Goal: Find specific page/section: Find specific page/section

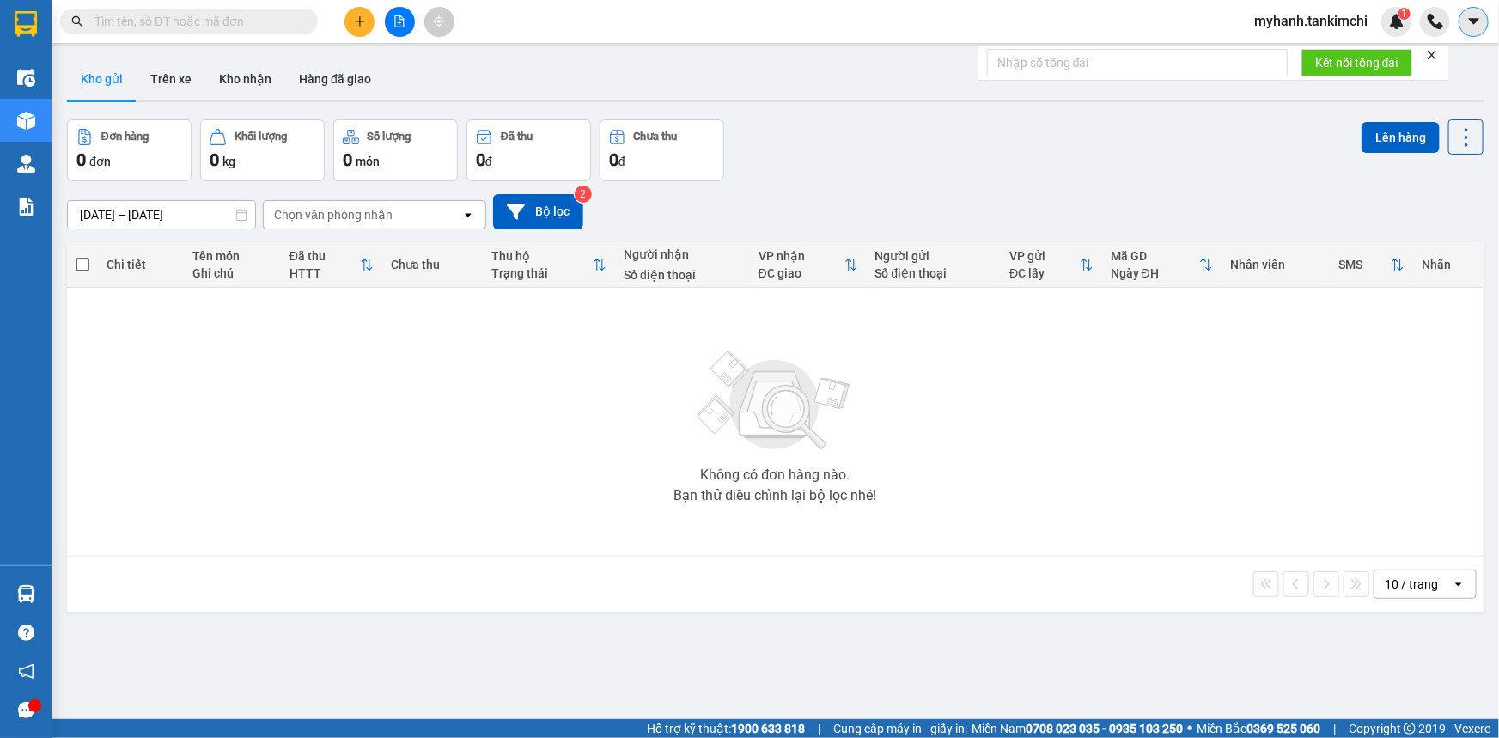
click at [1479, 18] on icon "caret-down" at bounding box center [1473, 21] width 15 height 15
click at [1161, 161] on div "Đơn hàng 0 đơn Khối lượng 0 kg Số lượng 0 món Đã thu 0 đ Chưa thu 0 đ Lên hàng" at bounding box center [775, 150] width 1416 height 62
click at [1476, 16] on icon "caret-down" at bounding box center [1473, 21] width 15 height 15
click at [1358, 104] on icon "whats-app" at bounding box center [1360, 105] width 6 height 6
click at [1392, 22] on img at bounding box center [1396, 21] width 15 height 15
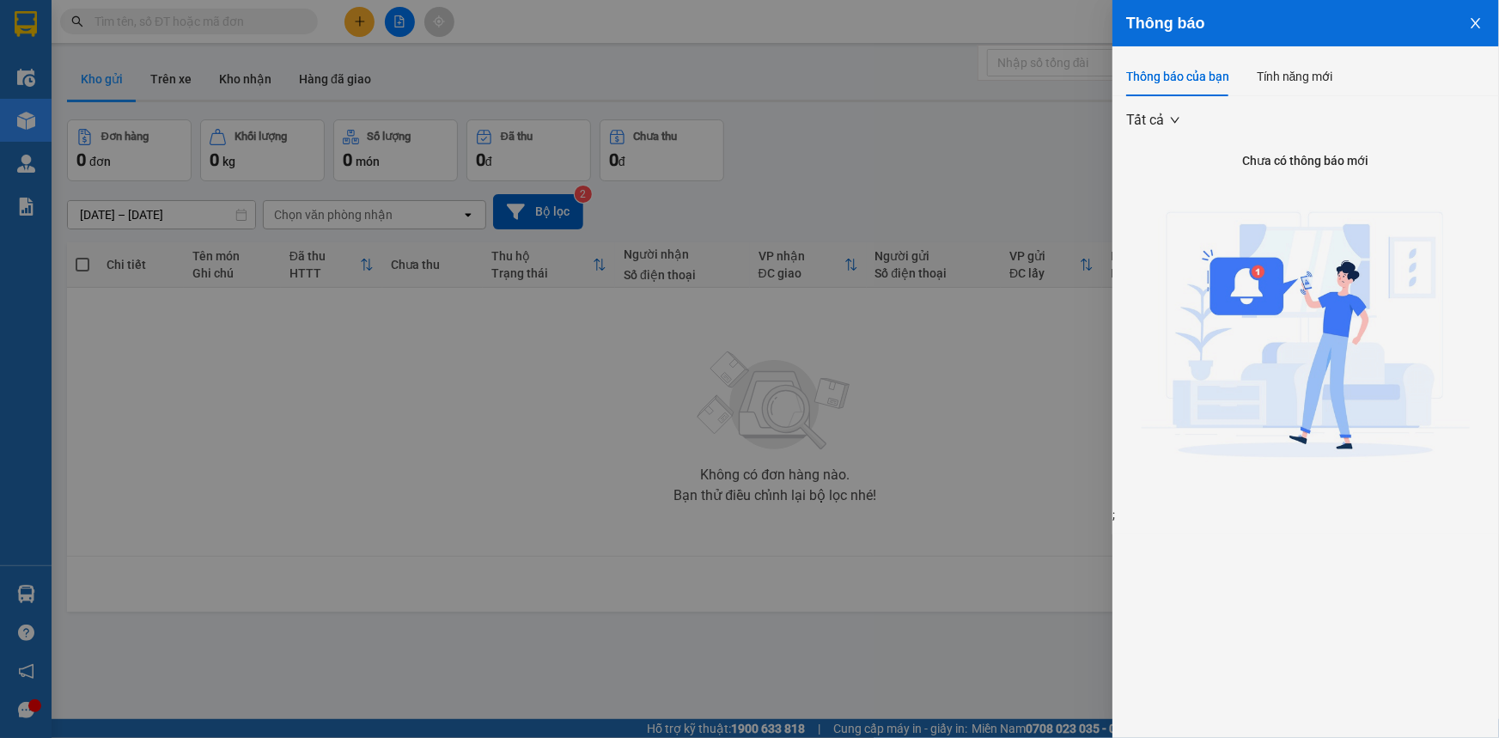
click at [1495, 15] on button "Close" at bounding box center [1475, 22] width 46 height 44
